Goal: Information Seeking & Learning: Find specific fact

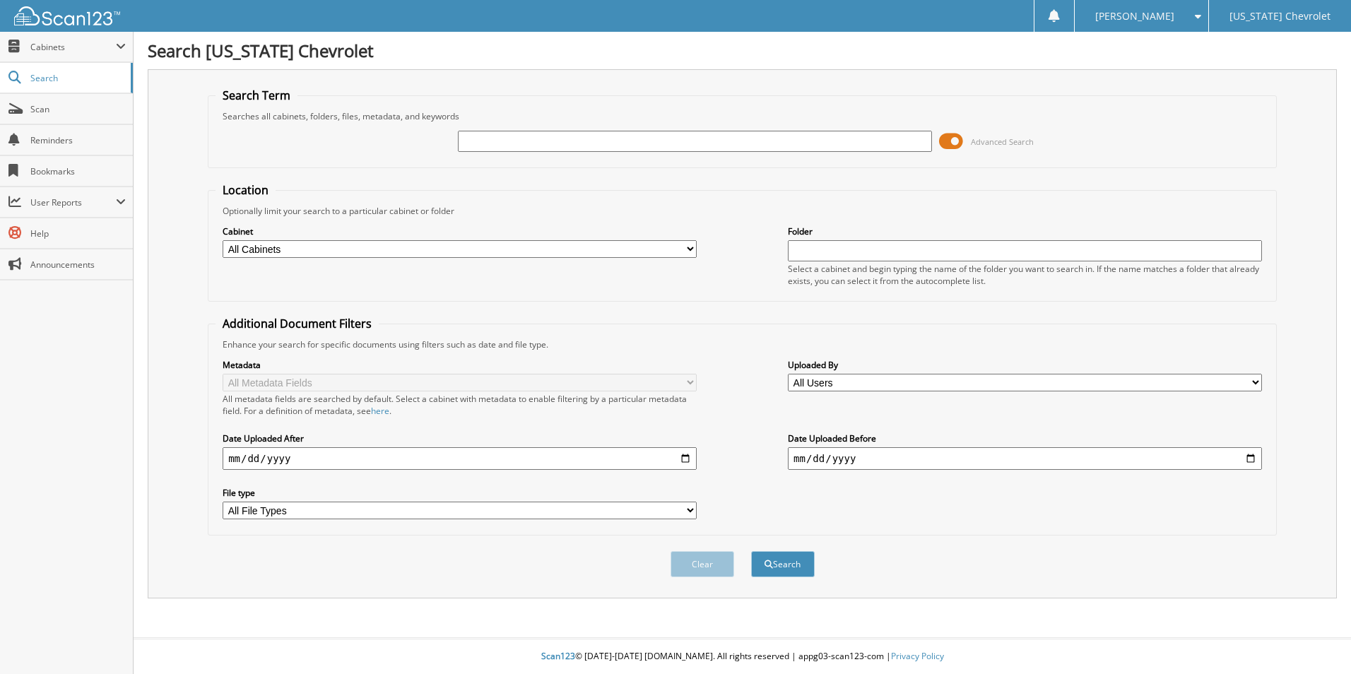
click at [528, 145] on input "text" at bounding box center [695, 141] width 474 height 21
type input "95935"
click at [751, 551] on button "Search" at bounding box center [783, 564] width 64 height 26
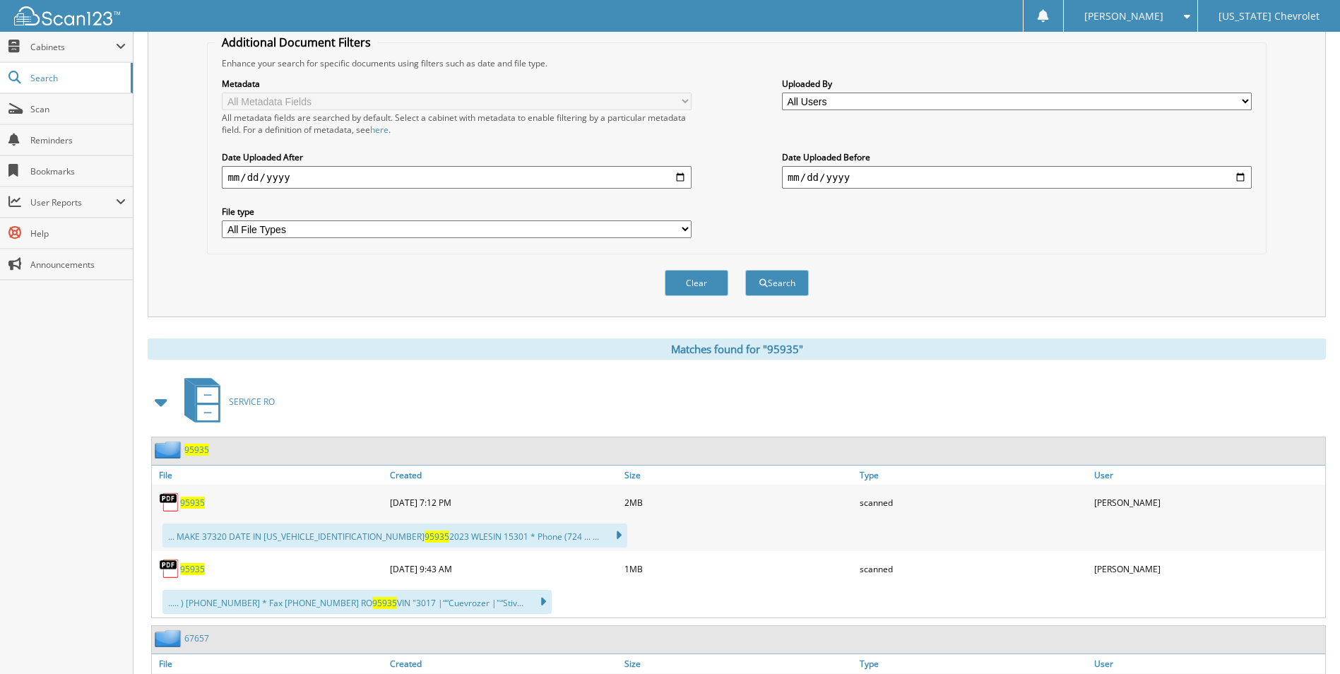
scroll to position [283, 0]
click at [195, 496] on span "95935" at bounding box center [192, 501] width 25 height 12
